Goal: Navigation & Orientation: Find specific page/section

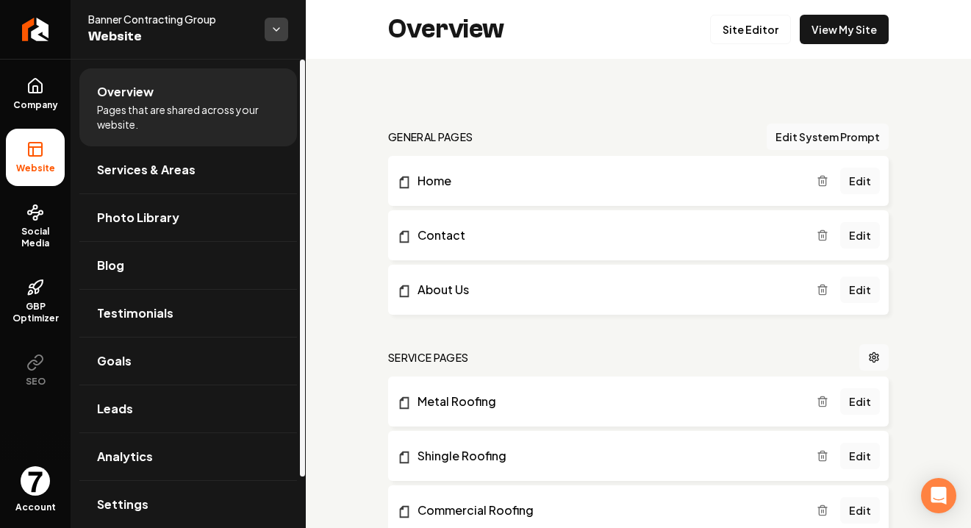
click at [268, 39] on html "Company Website Social Media GBP Optimizer SEO Account Banner Contracting Group…" at bounding box center [485, 264] width 971 height 528
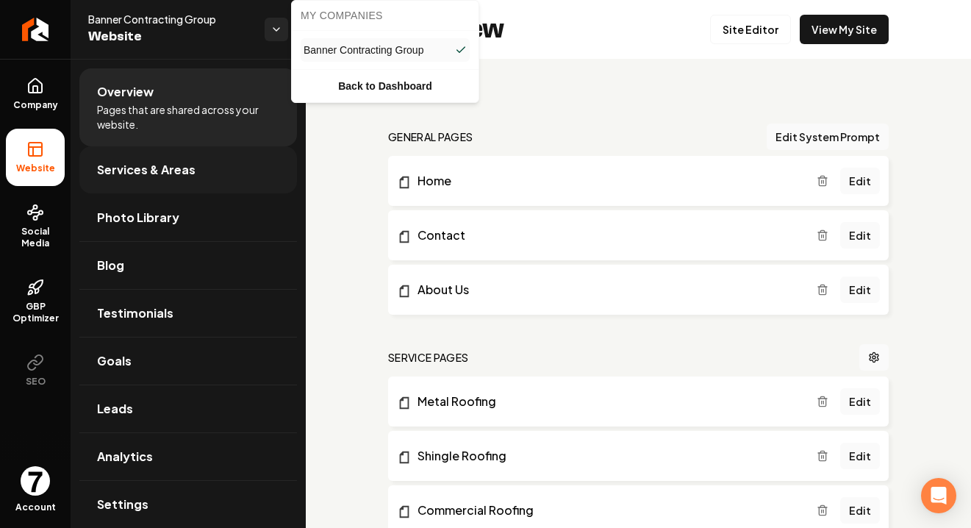
drag, startPoint x: 266, startPoint y: 36, endPoint x: 146, endPoint y: 151, distance: 166.3
click at [265, 36] on html "Company Website Social Media GBP Optimizer SEO Account Banner Contracting Group…" at bounding box center [485, 264] width 971 height 528
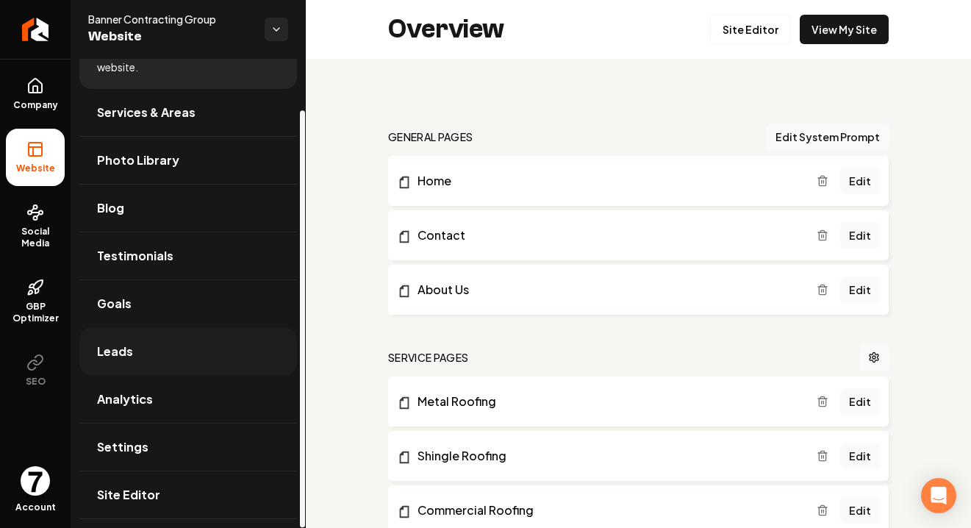
click at [179, 356] on link "Leads" at bounding box center [188, 351] width 218 height 47
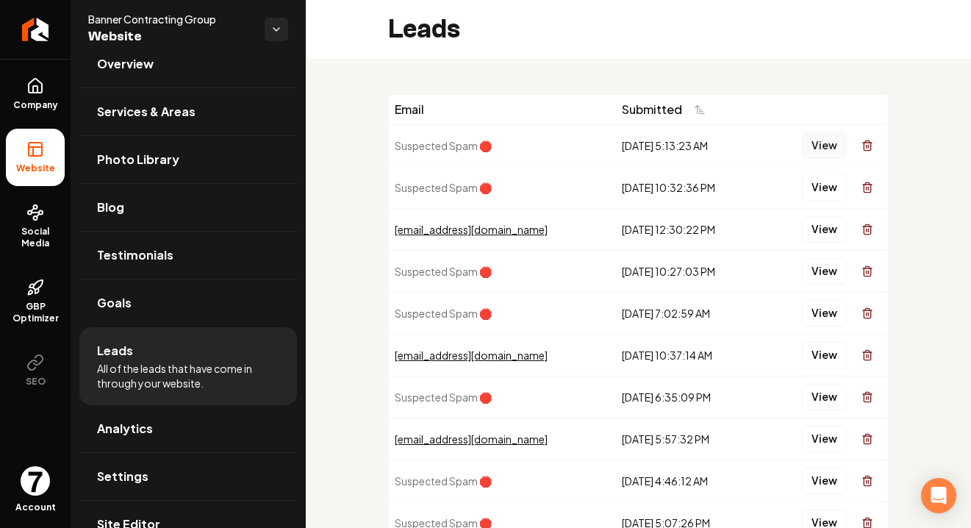
click at [817, 143] on button "View" at bounding box center [824, 145] width 45 height 26
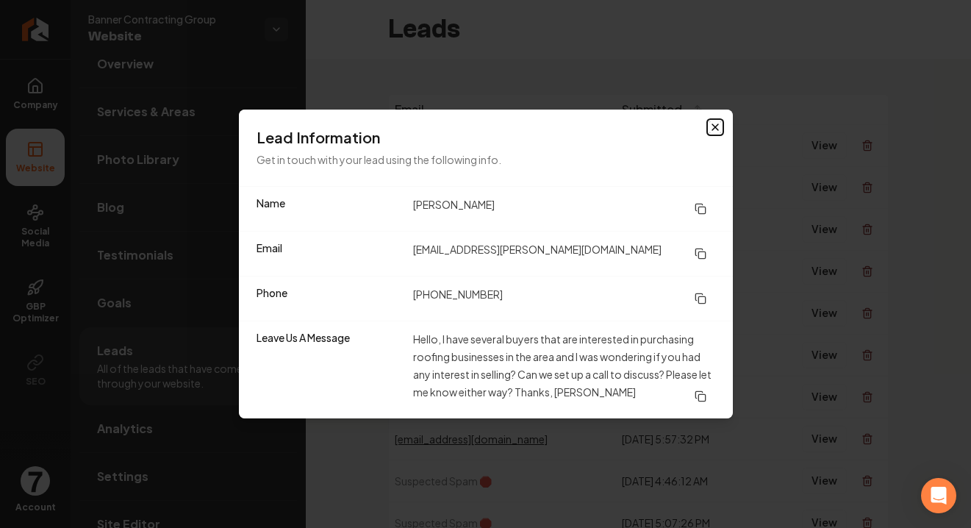
click at [717, 132] on icon "button" at bounding box center [715, 127] width 12 height 12
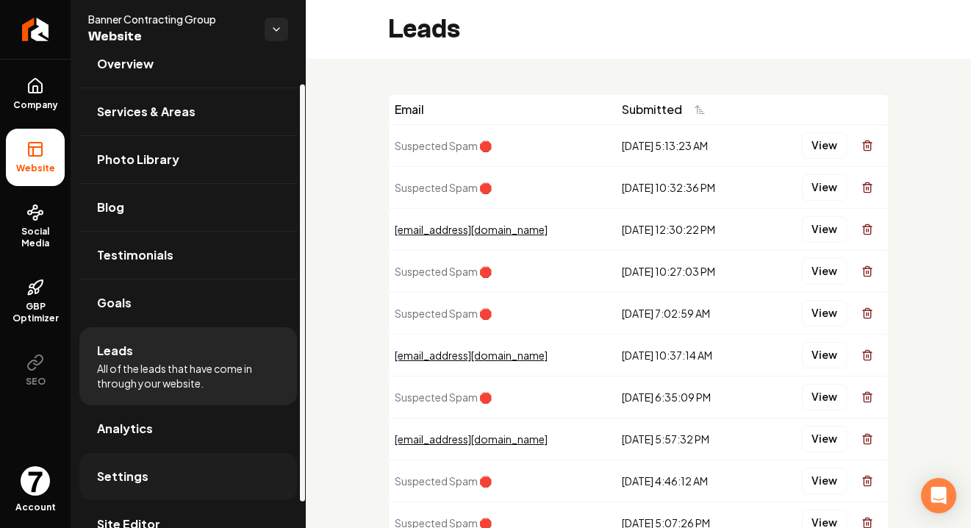
click at [149, 484] on link "Settings" at bounding box center [188, 476] width 218 height 47
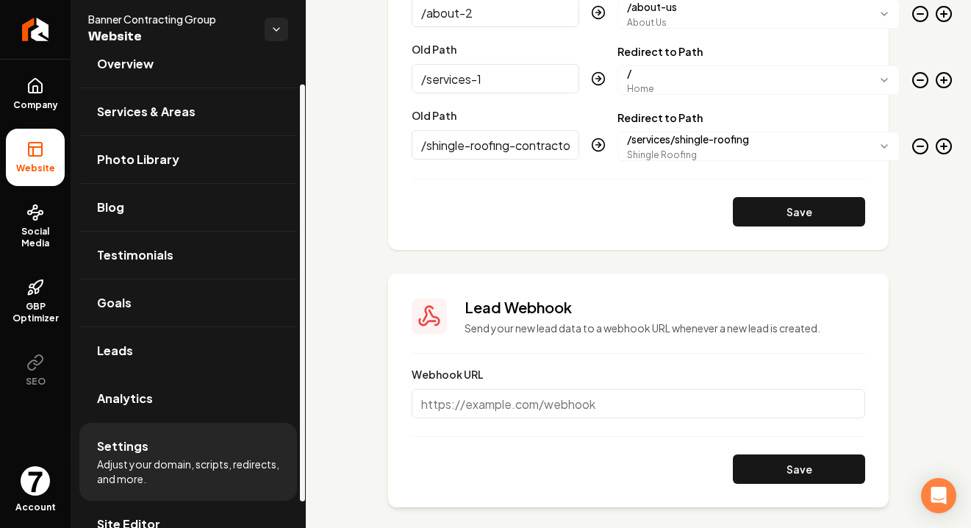
scroll to position [57, 0]
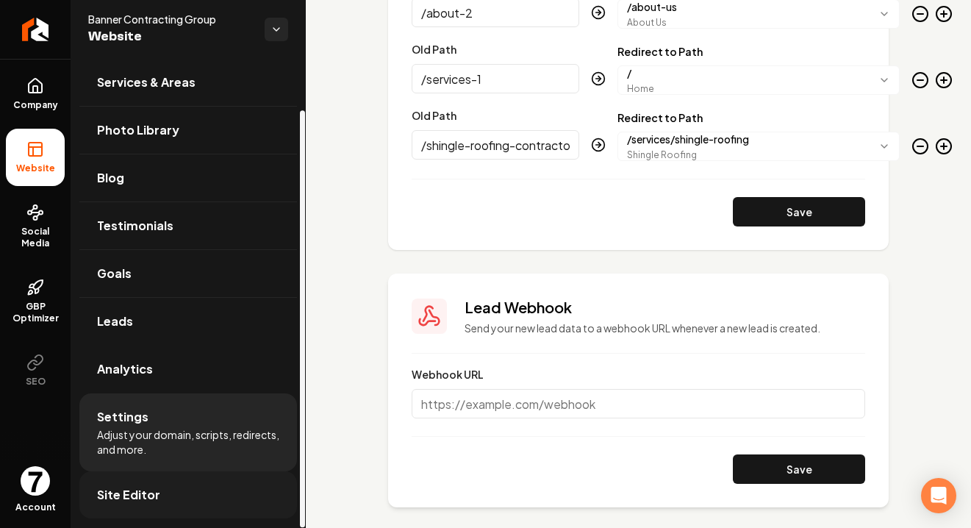
click at [152, 503] on link "Site Editor" at bounding box center [188, 494] width 218 height 47
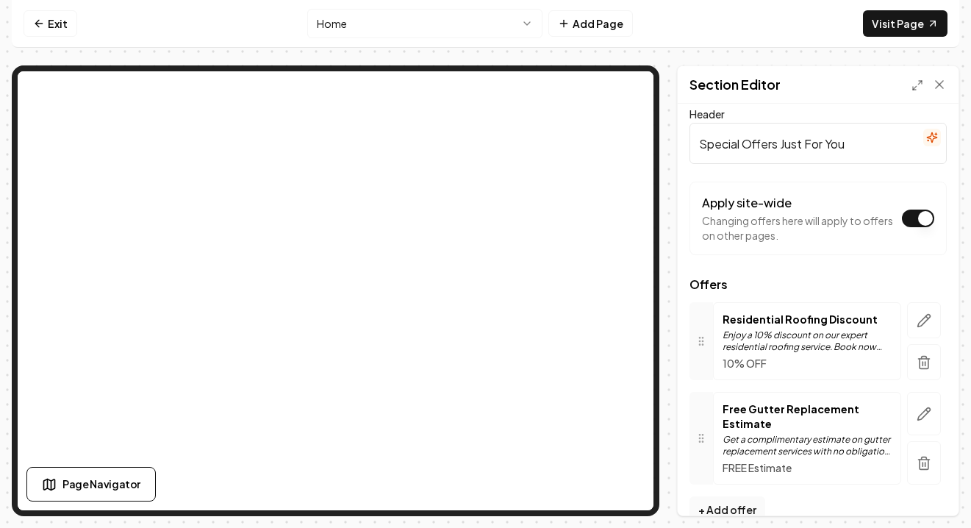
scroll to position [35, 0]
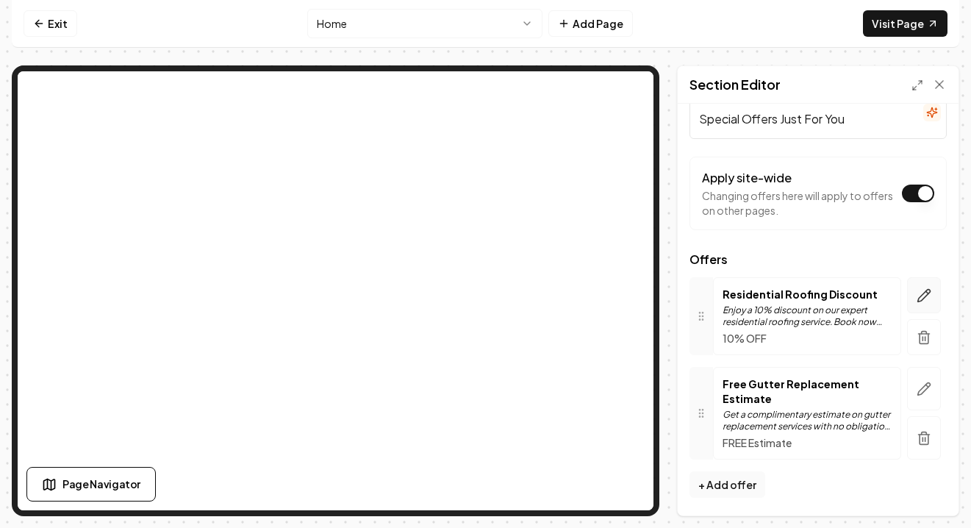
click at [931, 290] on icon "button" at bounding box center [924, 295] width 15 height 15
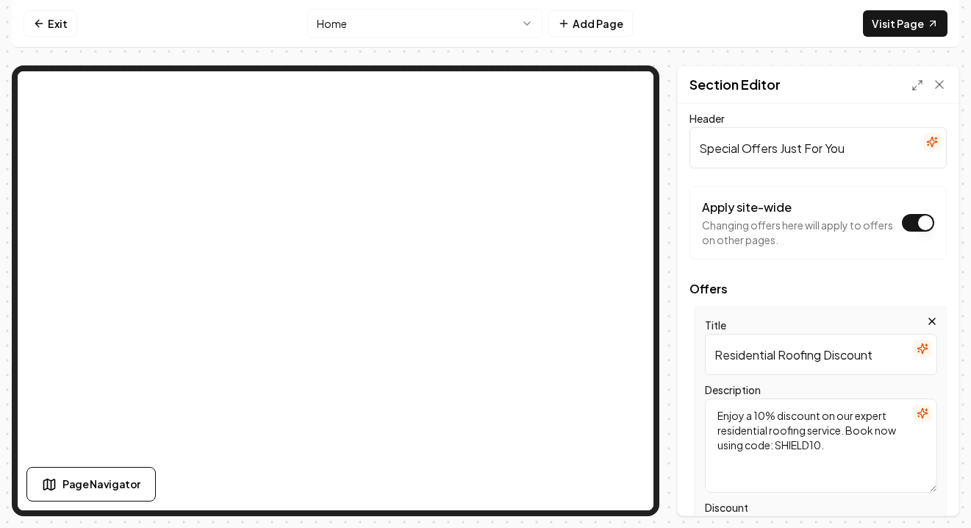
scroll to position [0, 0]
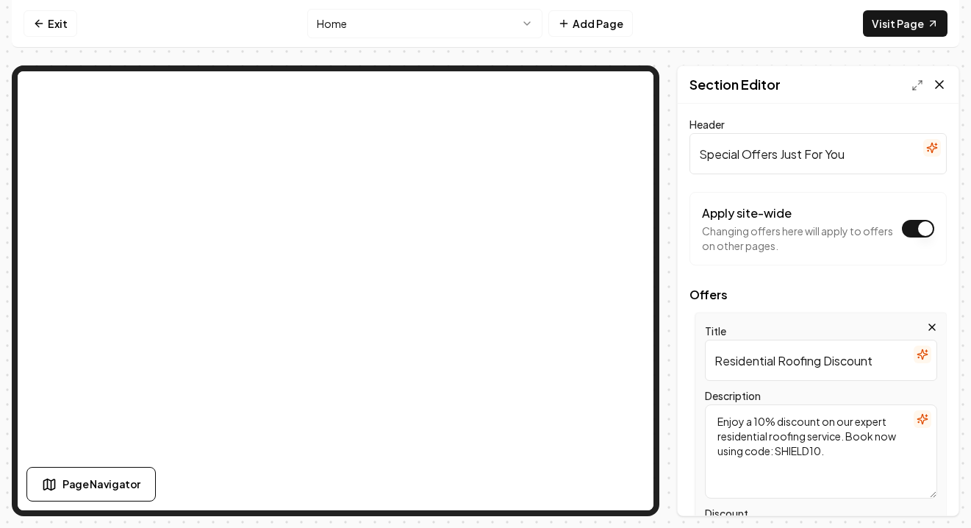
click at [940, 87] on icon at bounding box center [939, 84] width 15 height 15
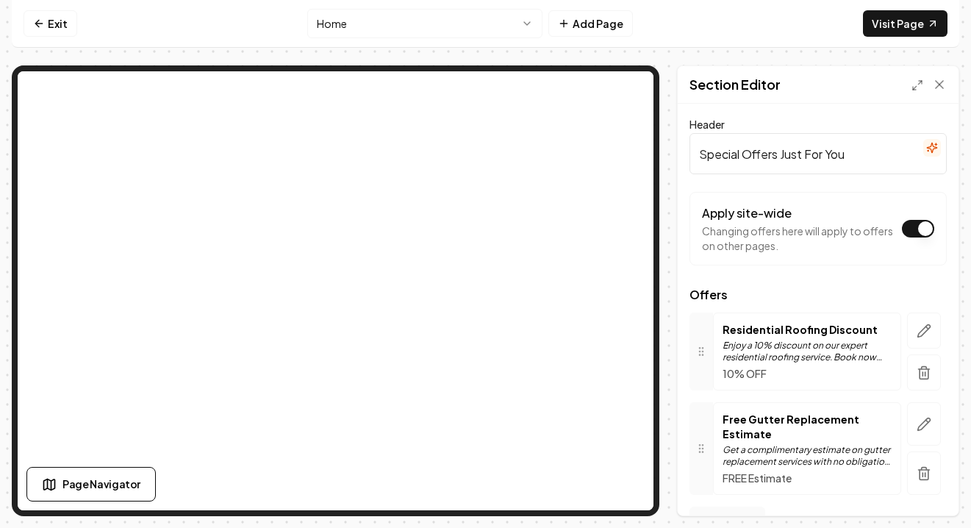
scroll to position [35, 0]
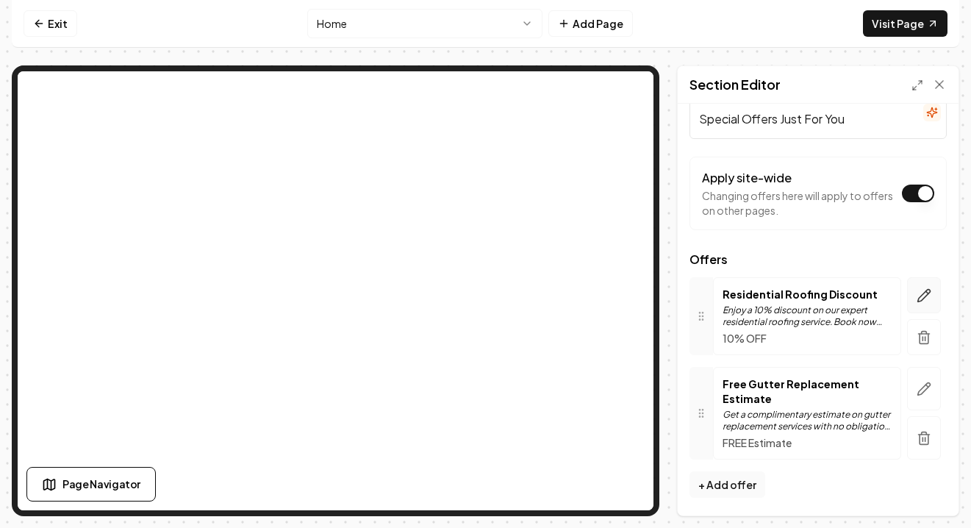
click at [917, 288] on icon "button" at bounding box center [924, 295] width 15 height 15
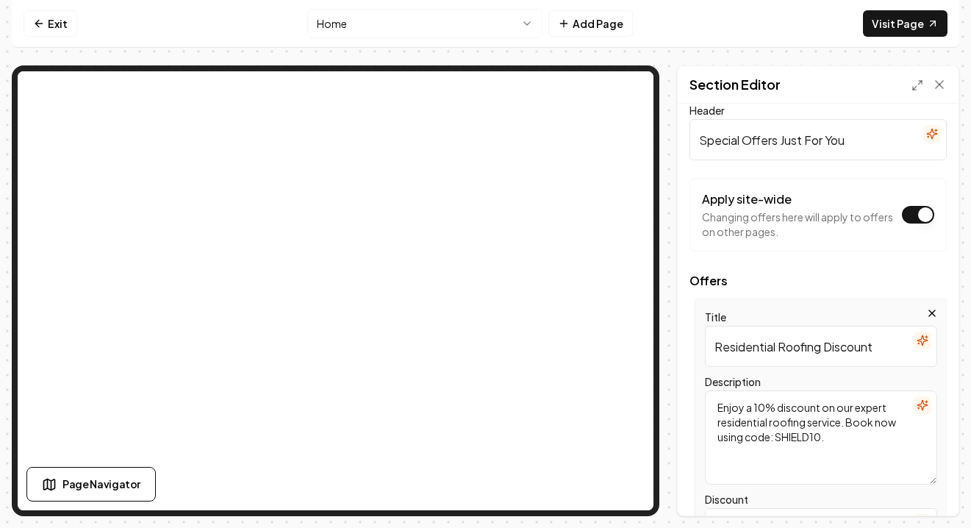
scroll to position [0, 0]
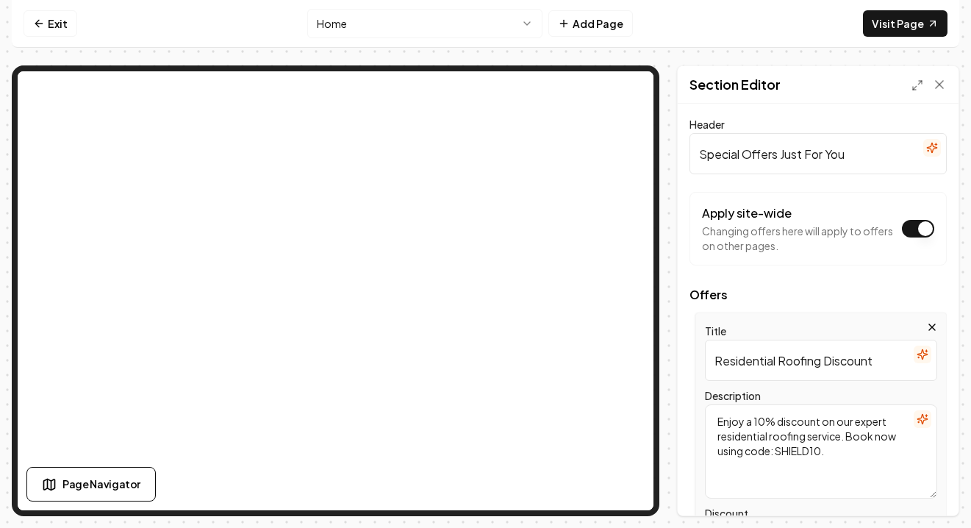
click at [931, 323] on icon "button" at bounding box center [932, 327] width 12 height 12
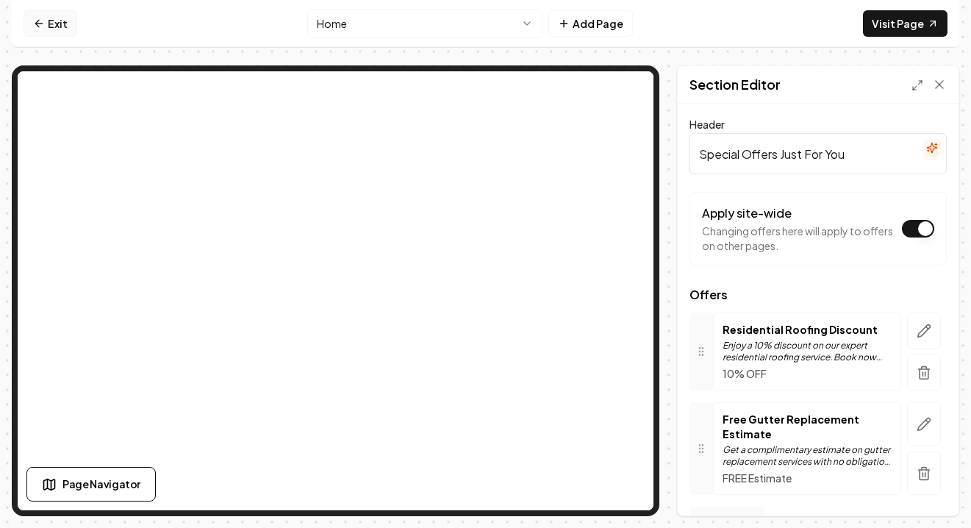
drag, startPoint x: 93, startPoint y: 44, endPoint x: 74, endPoint y: 32, distance: 22.4
click at [91, 43] on nav "Exit Home Add Page Visit Page" at bounding box center [485, 24] width 947 height 48
click at [71, 30] on link "Exit" at bounding box center [51, 23] width 54 height 26
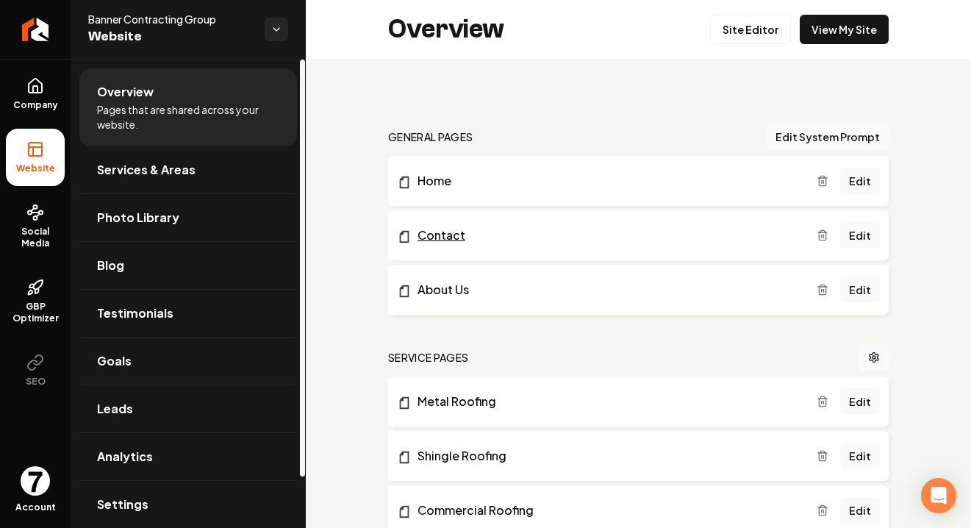
click at [510, 236] on link "Contact" at bounding box center [607, 235] width 420 height 18
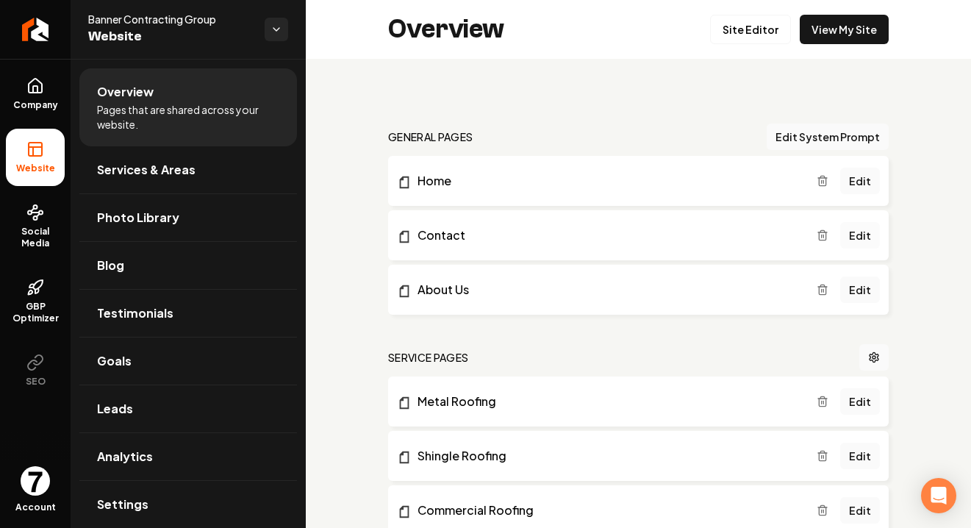
click at [859, 239] on link "Edit" at bounding box center [860, 235] width 40 height 26
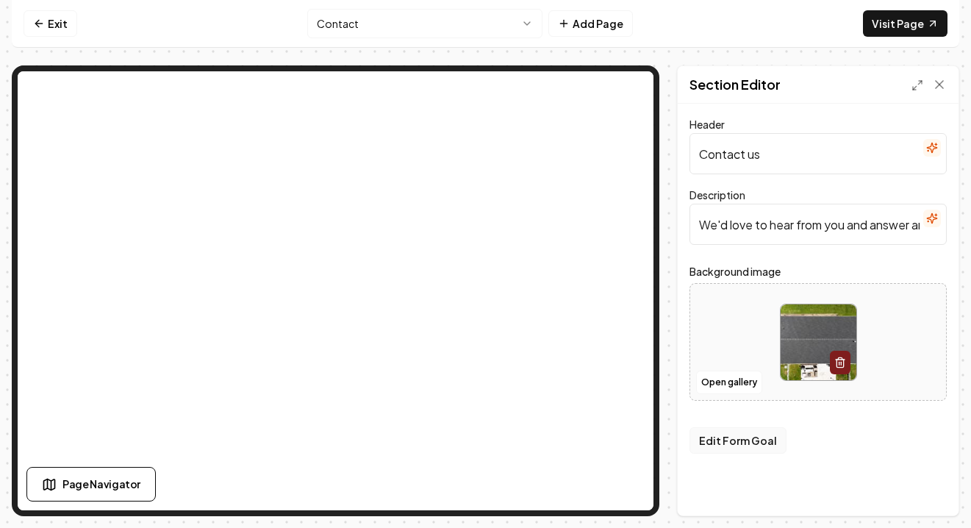
click at [753, 442] on button "Edit Form Goal" at bounding box center [737, 440] width 97 height 26
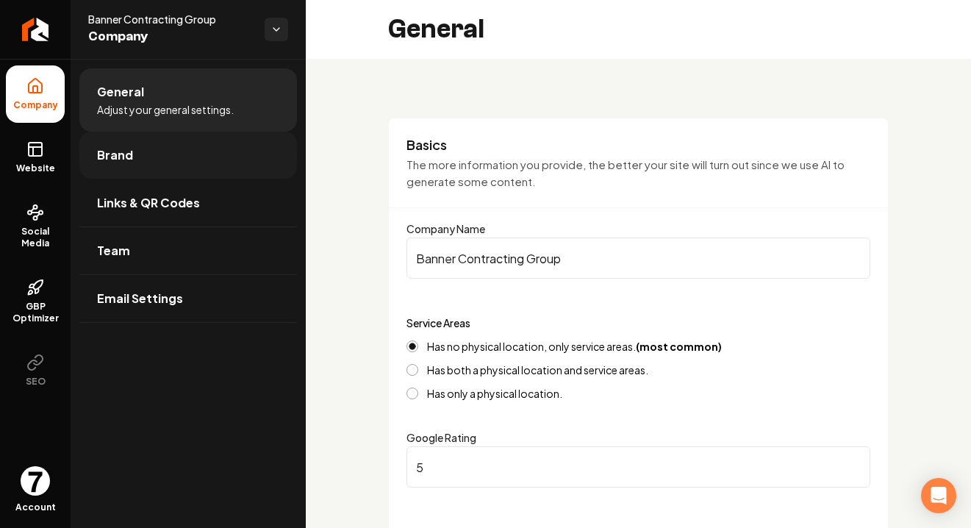
click at [150, 156] on link "Brand" at bounding box center [188, 155] width 218 height 47
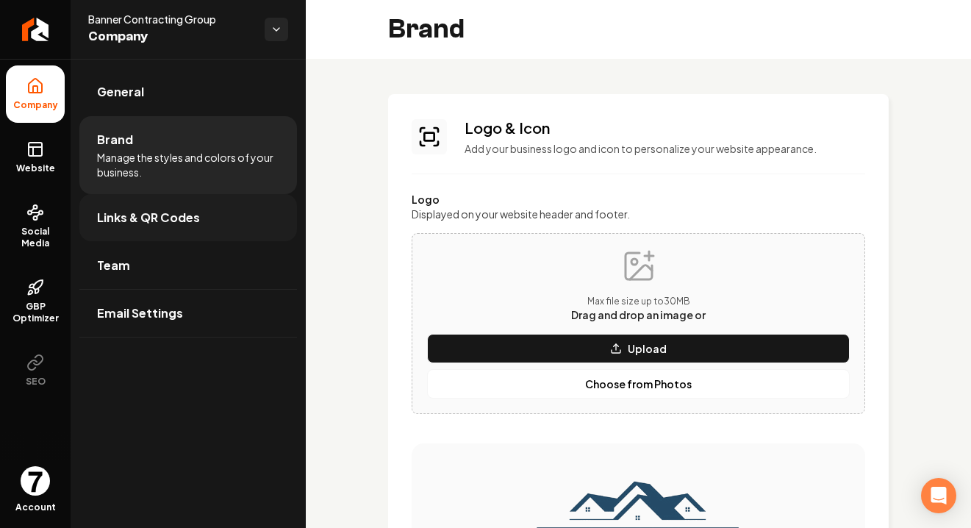
click at [212, 207] on link "Links & QR Codes" at bounding box center [188, 217] width 218 height 47
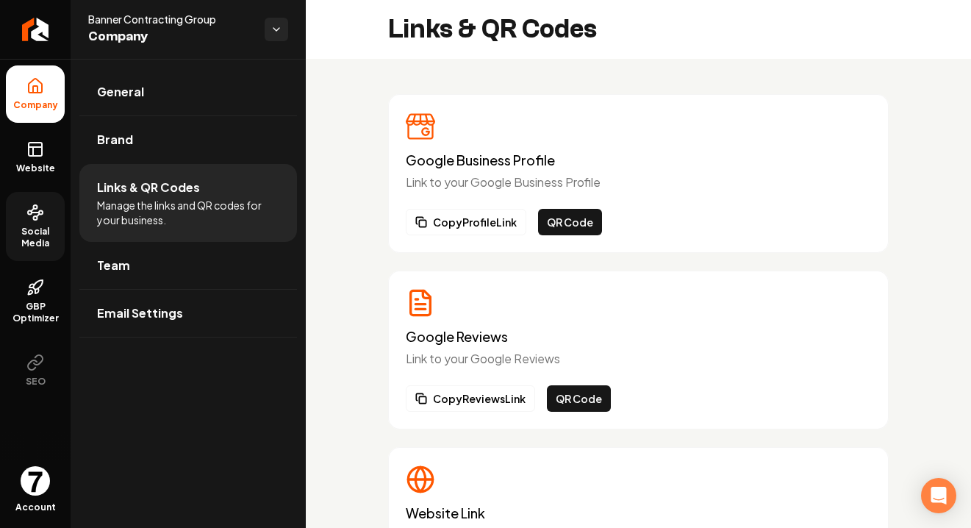
click at [51, 223] on link "Social Media" at bounding box center [35, 226] width 59 height 69
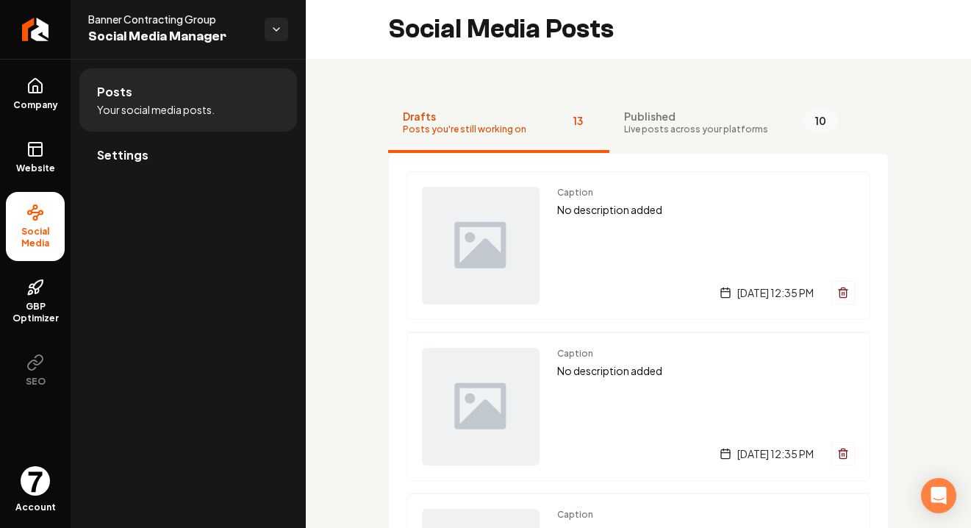
click at [667, 114] on span "Published" at bounding box center [696, 116] width 144 height 15
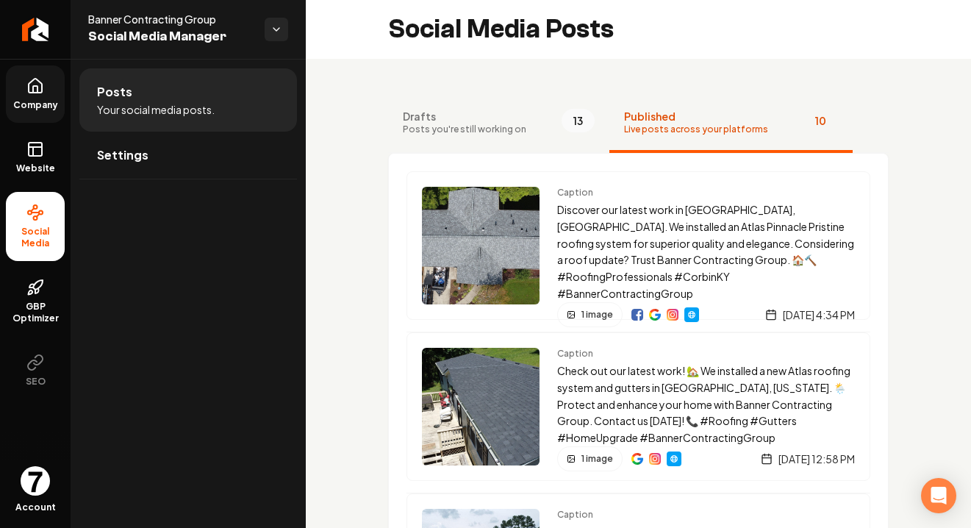
click at [44, 104] on span "Company" at bounding box center [35, 105] width 57 height 12
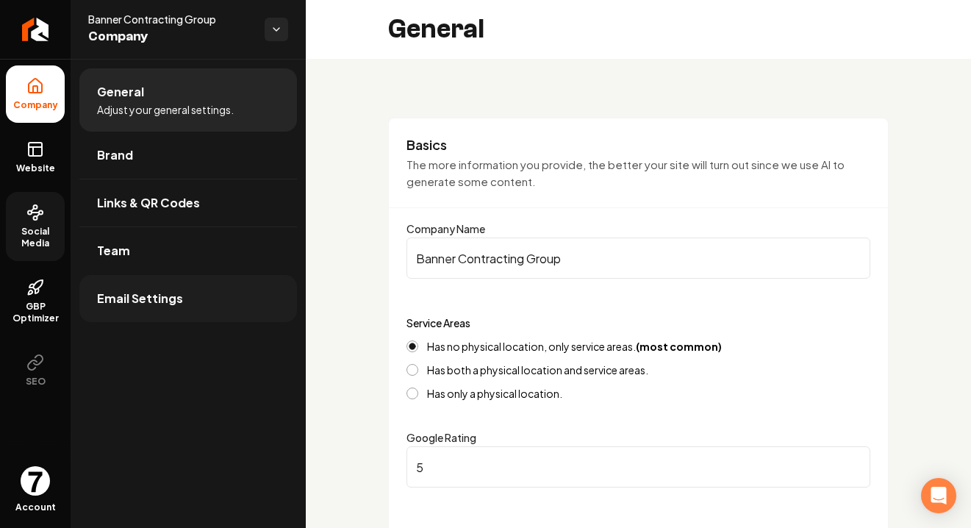
click at [153, 297] on span "Email Settings" at bounding box center [140, 299] width 86 height 18
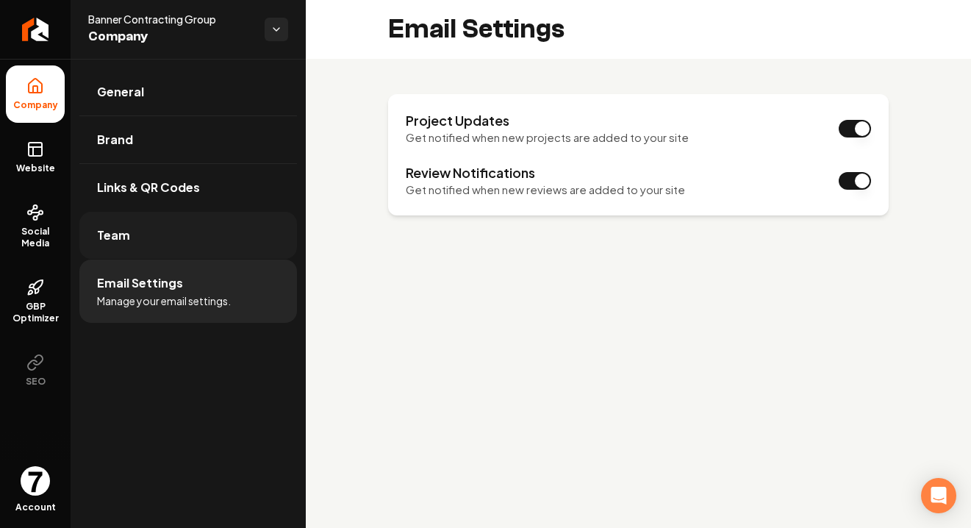
click at [110, 235] on span "Team" at bounding box center [113, 235] width 33 height 18
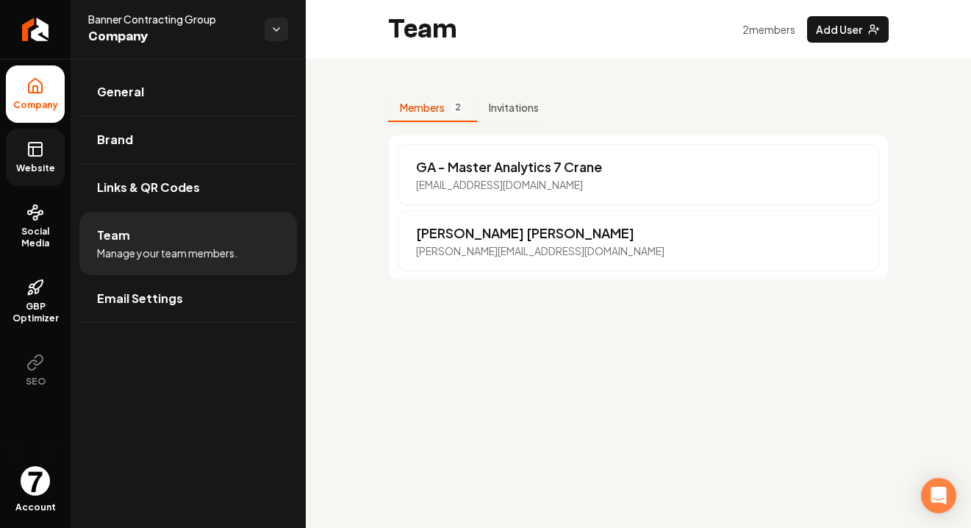
click at [29, 176] on link "Website" at bounding box center [35, 157] width 59 height 57
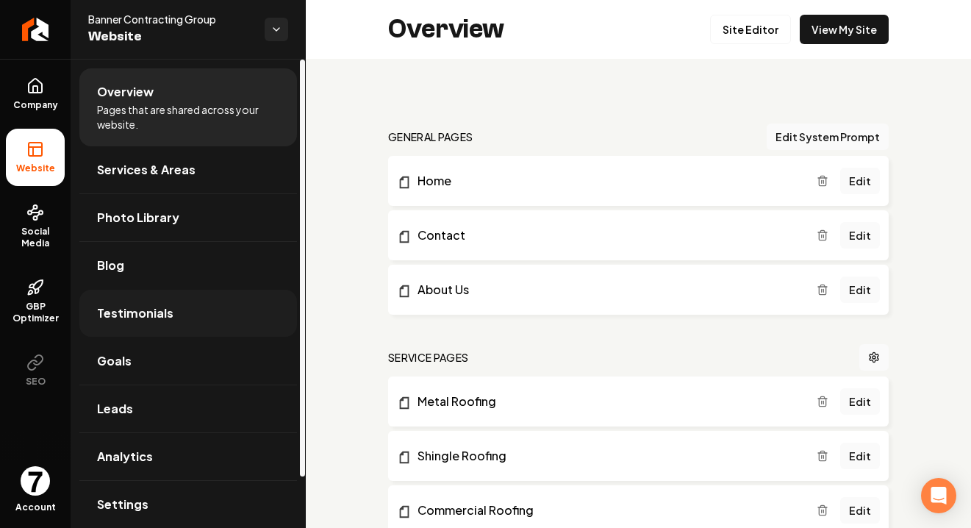
scroll to position [57, 0]
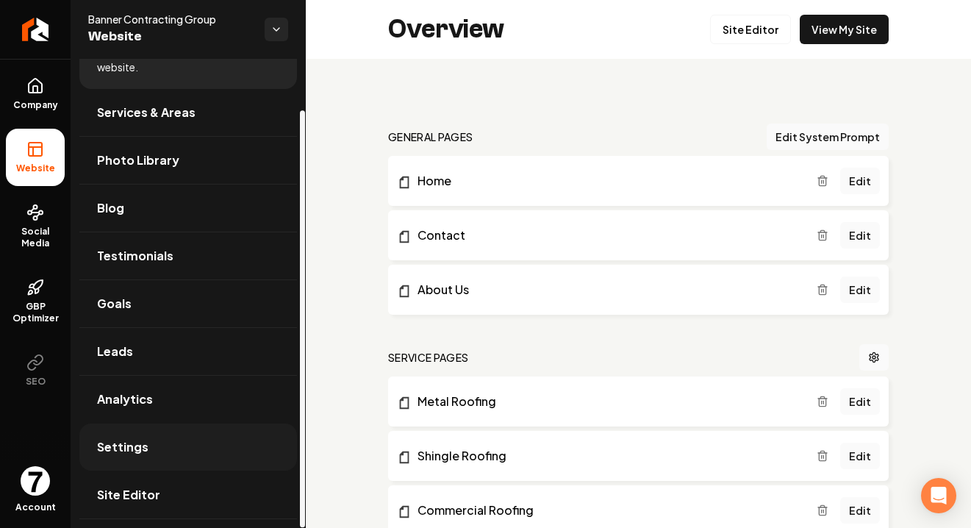
click at [176, 448] on link "Settings" at bounding box center [188, 446] width 218 height 47
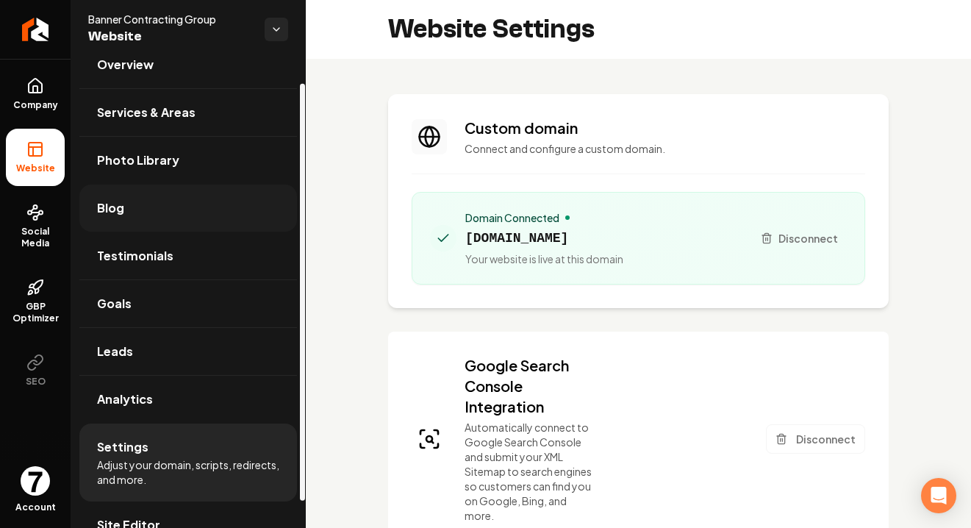
click at [201, 192] on link "Blog" at bounding box center [188, 207] width 218 height 47
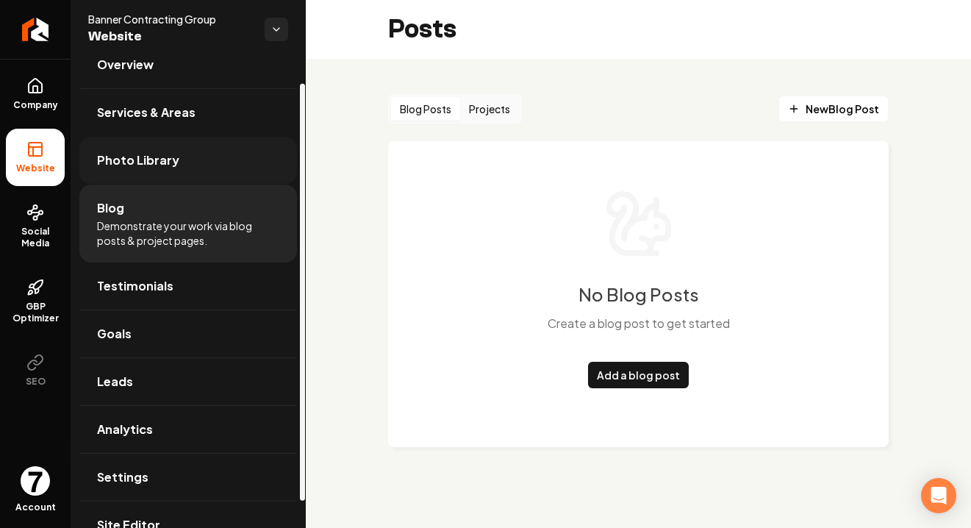
click at [136, 160] on span "Photo Library" at bounding box center [138, 160] width 82 height 18
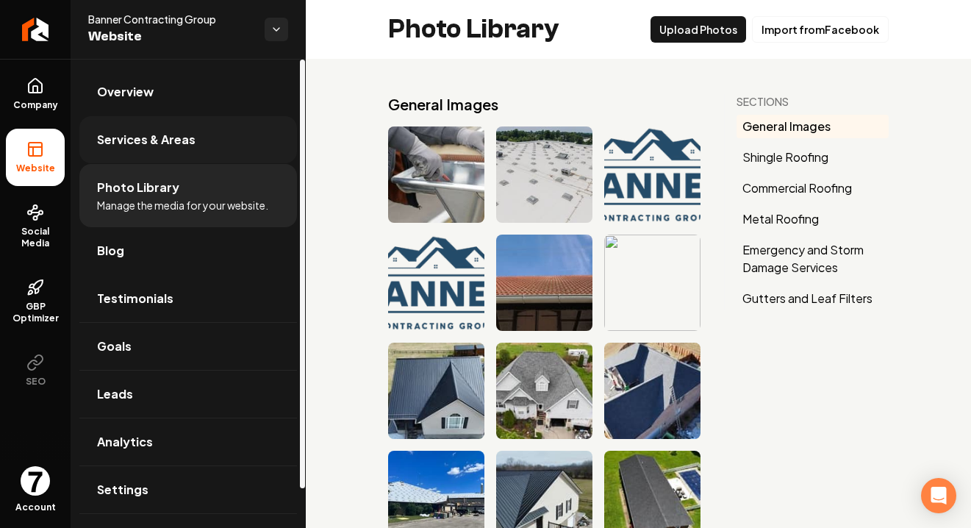
click at [191, 132] on span "Services & Areas" at bounding box center [146, 140] width 98 height 18
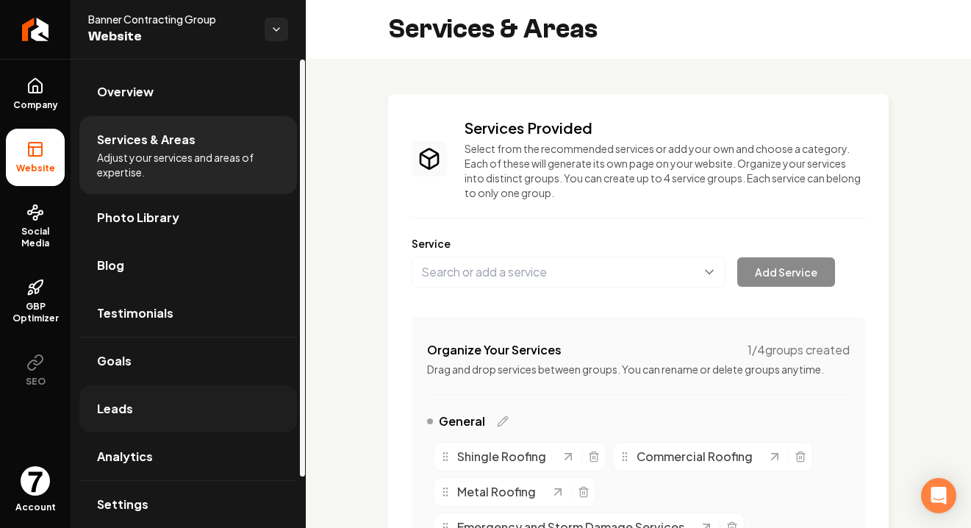
click at [192, 421] on link "Leads" at bounding box center [188, 408] width 218 height 47
